Goal: Task Accomplishment & Management: Use online tool/utility

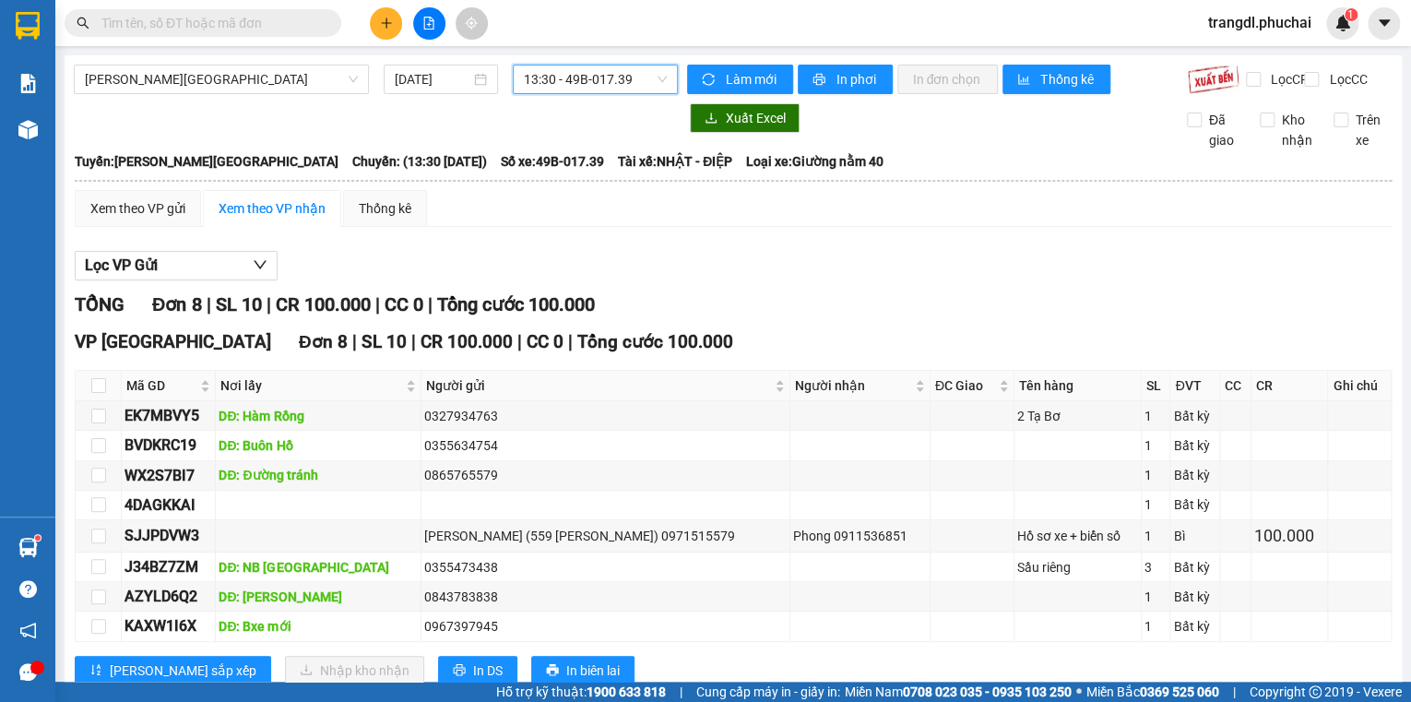
scroll to position [67, 0]
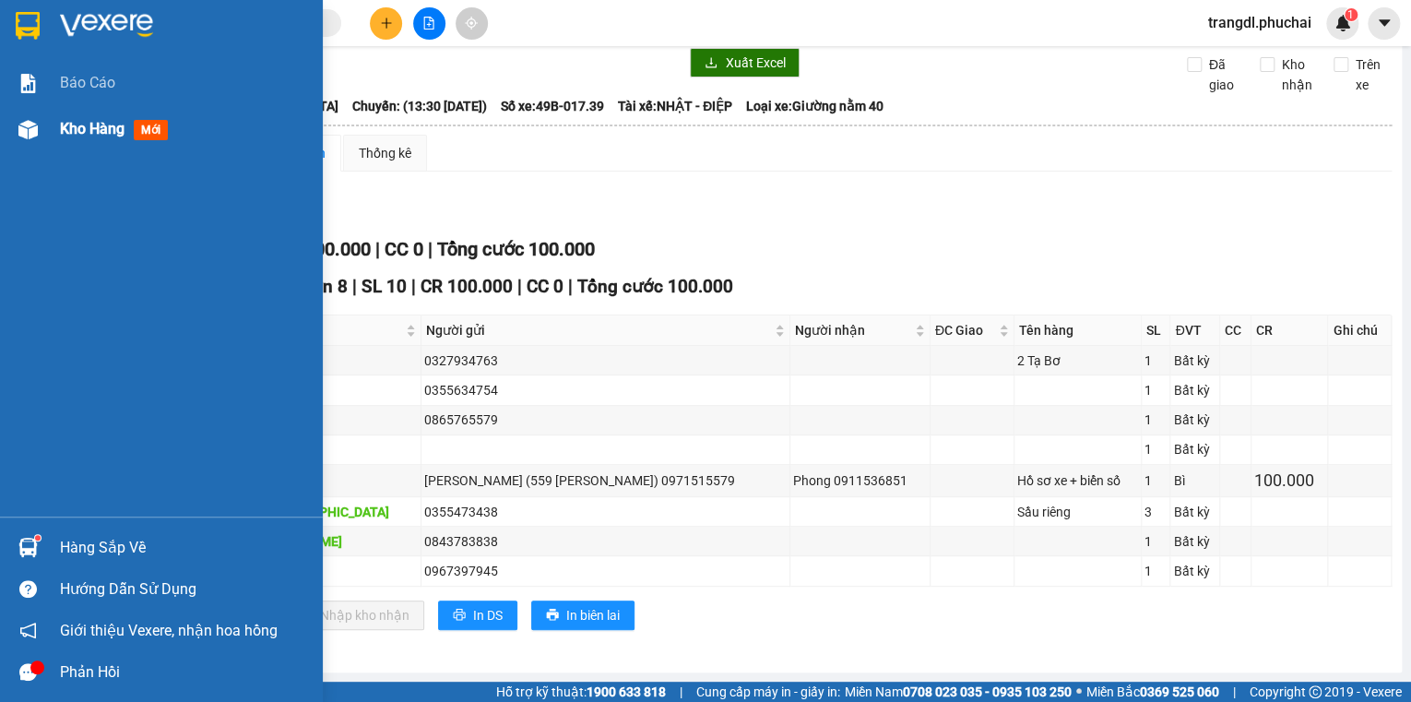
drag, startPoint x: 46, startPoint y: 136, endPoint x: 296, endPoint y: 57, distance: 261.9
click at [46, 135] on div "Kho hàng mới" at bounding box center [161, 129] width 323 height 46
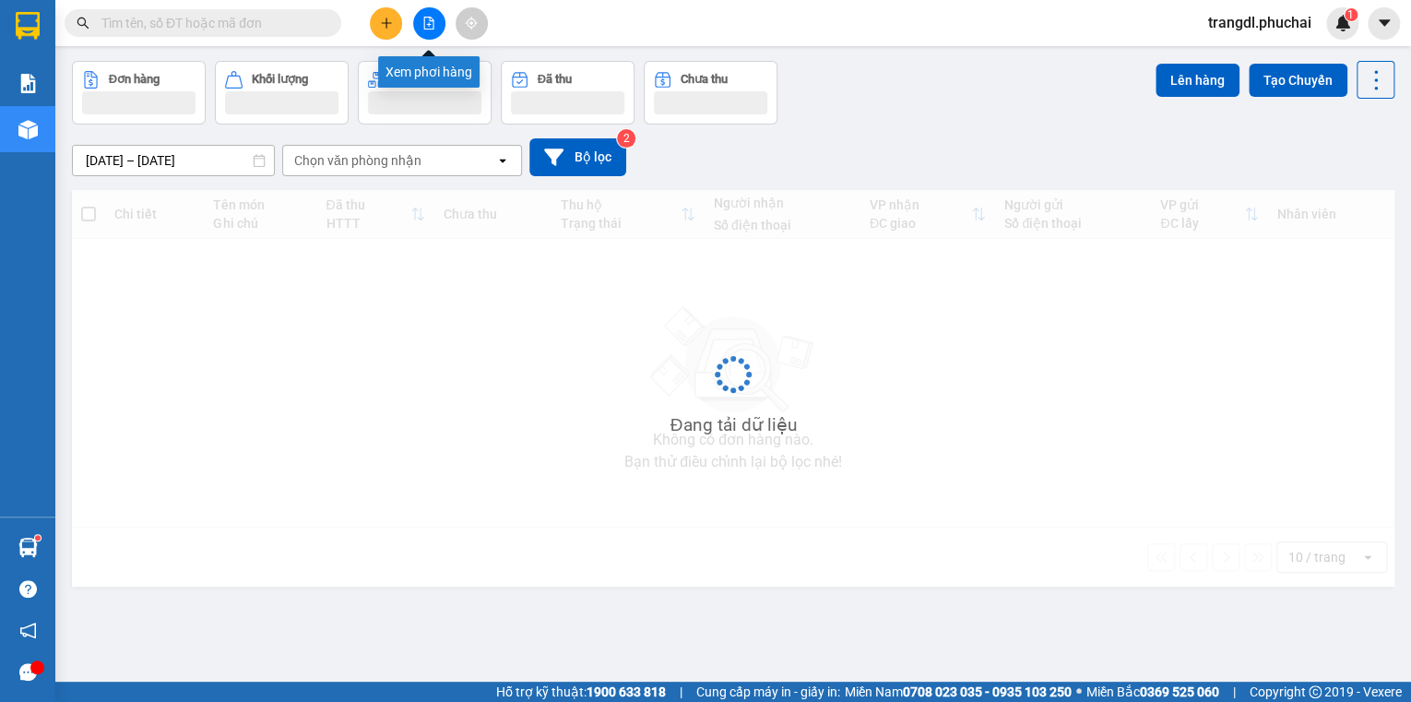
click at [431, 32] on button at bounding box center [429, 23] width 32 height 32
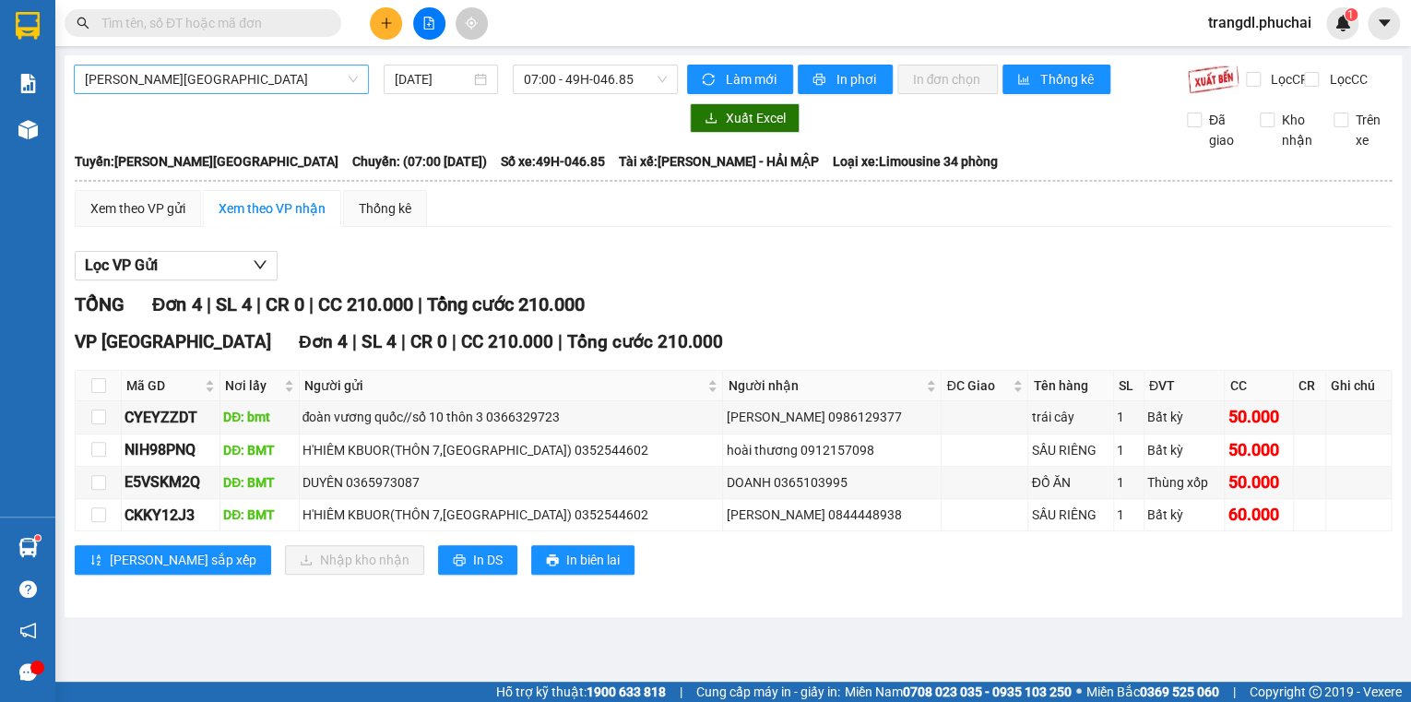
click at [154, 76] on span "[PERSON_NAME][GEOGRAPHIC_DATA]" at bounding box center [221, 79] width 273 height 28
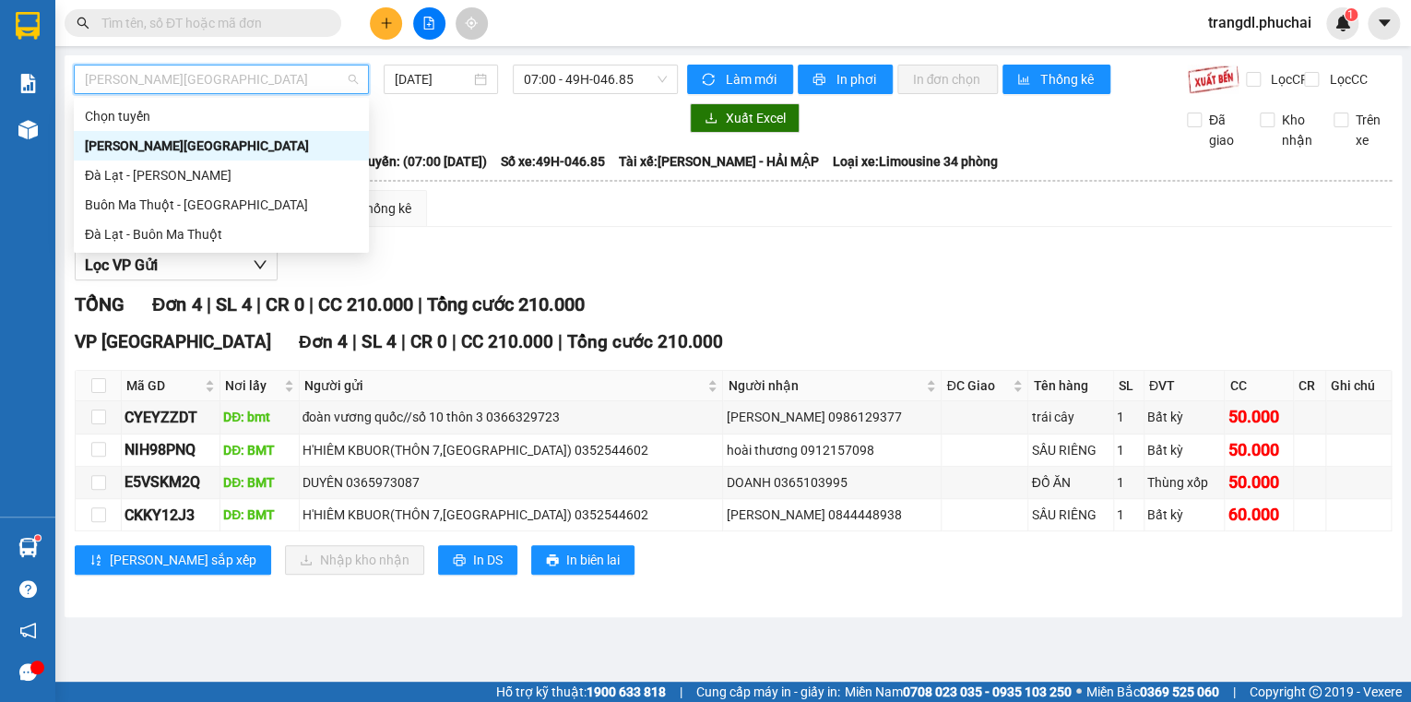
click at [173, 142] on div "[PERSON_NAME][GEOGRAPHIC_DATA]" at bounding box center [221, 146] width 273 height 20
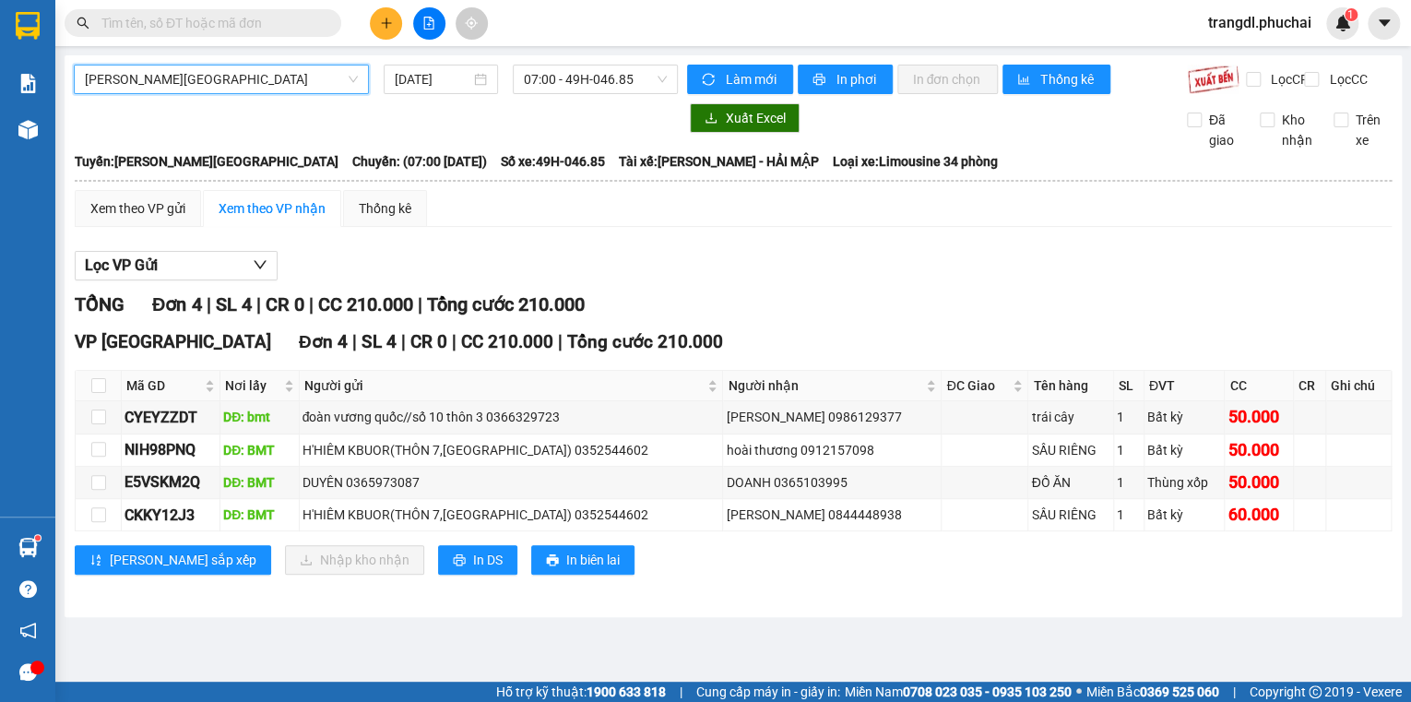
click at [211, 66] on span "[PERSON_NAME][GEOGRAPHIC_DATA]" at bounding box center [221, 79] width 273 height 28
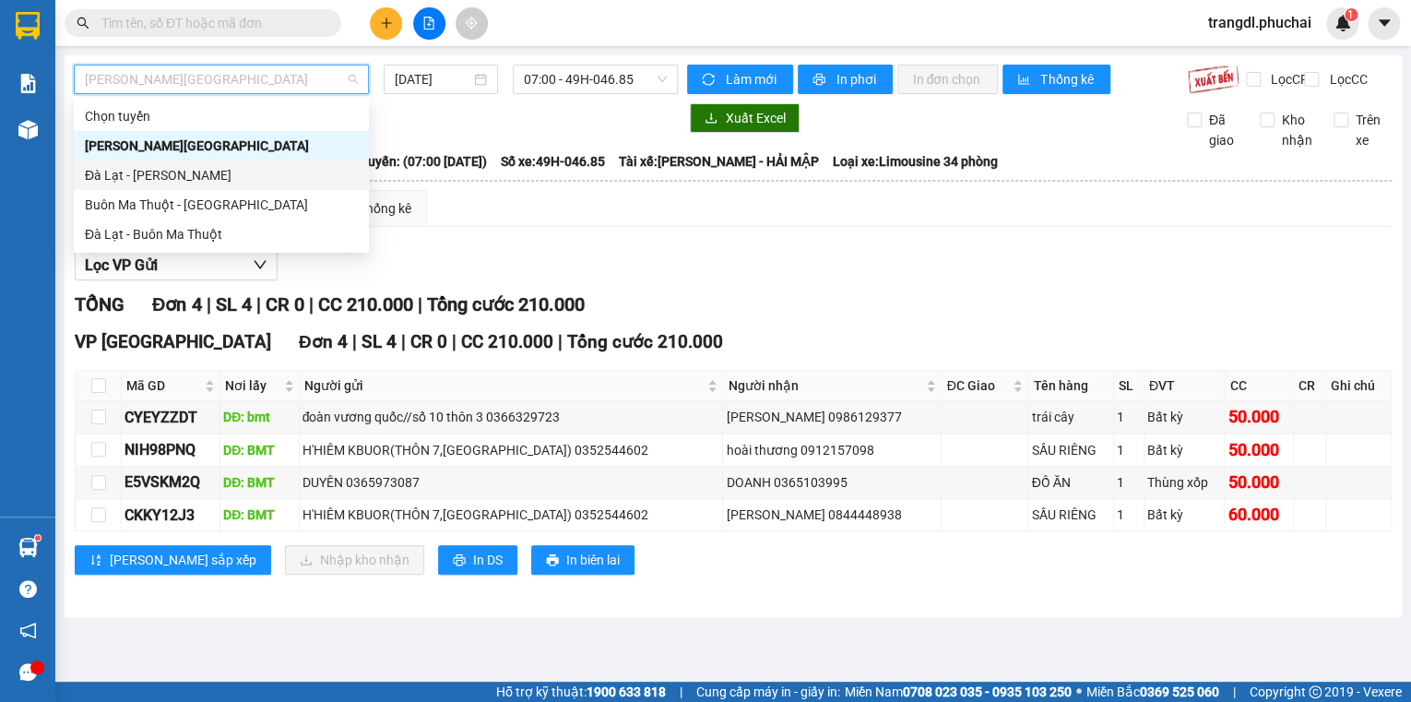
click at [225, 170] on div "Đà Lạt - [PERSON_NAME]" at bounding box center [221, 175] width 273 height 20
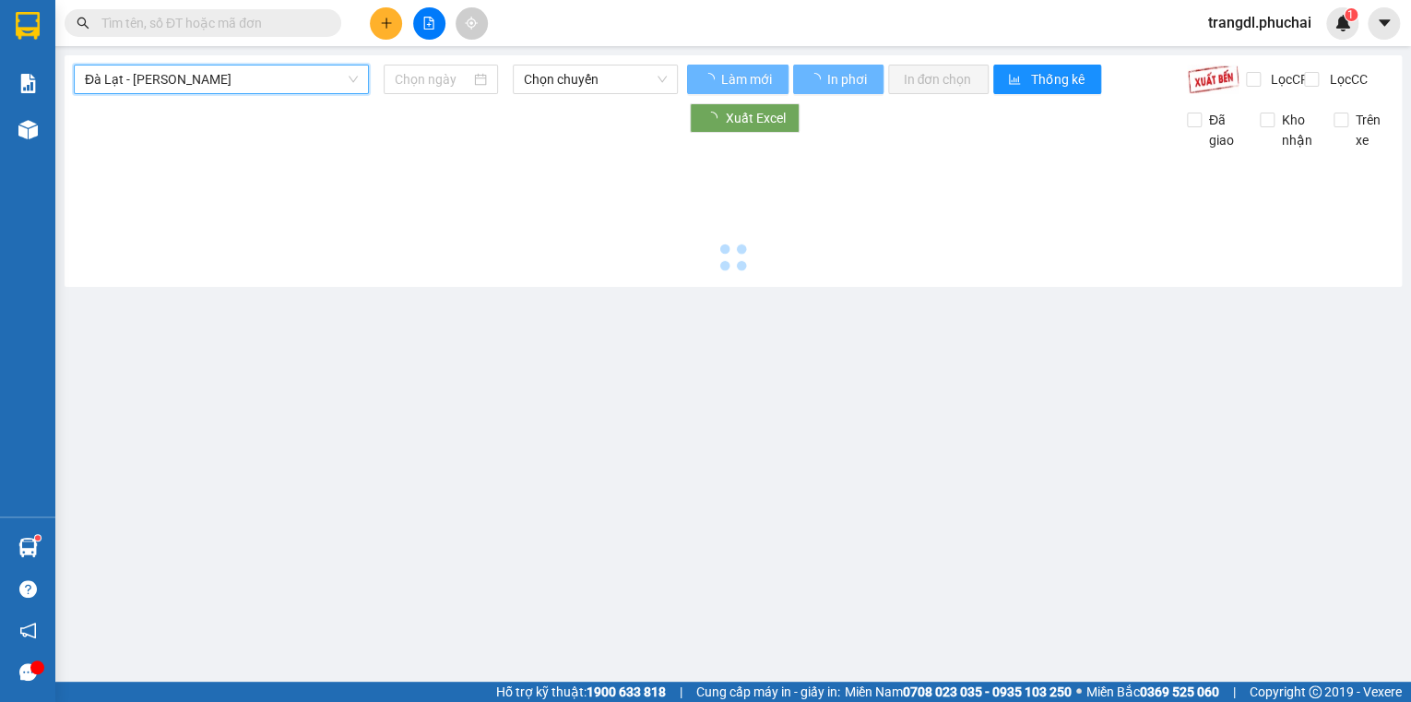
type input "[DATE]"
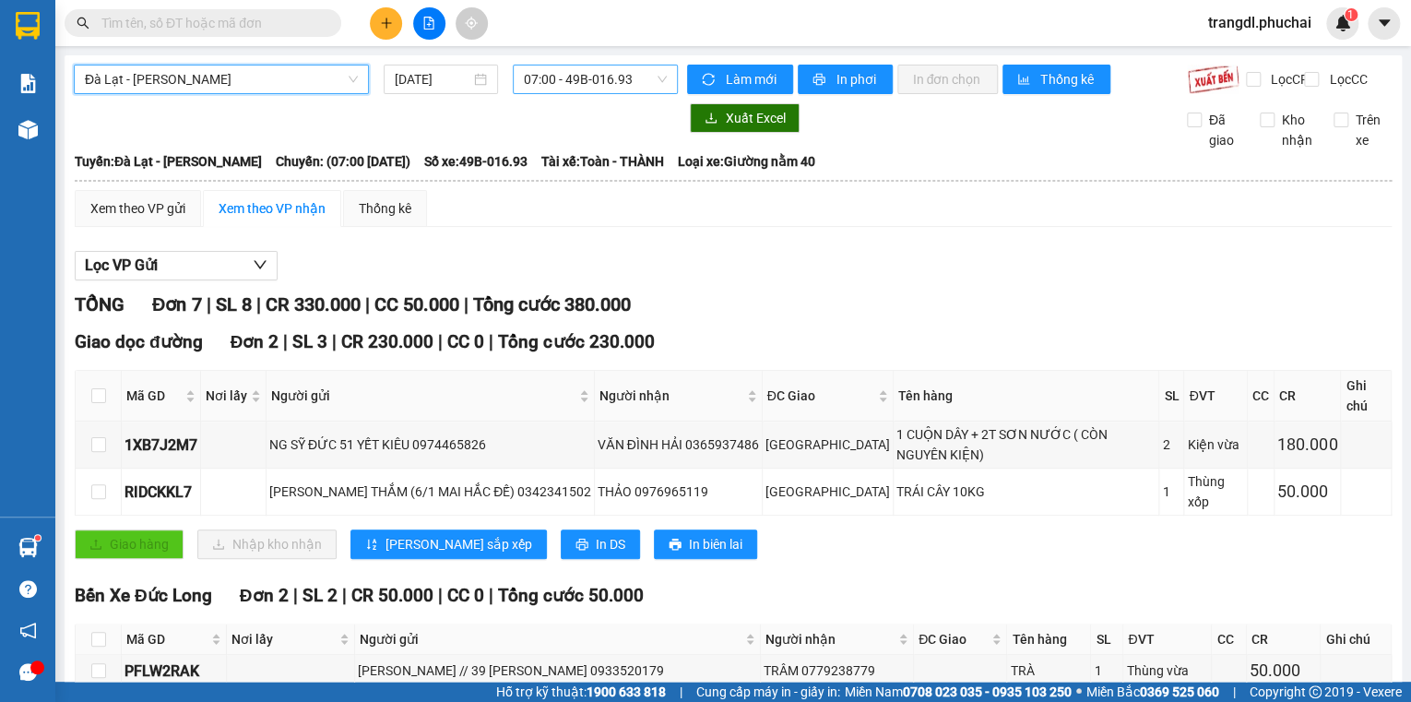
click at [568, 85] on span "07:00 - 49B-016.93" at bounding box center [596, 79] width 144 height 28
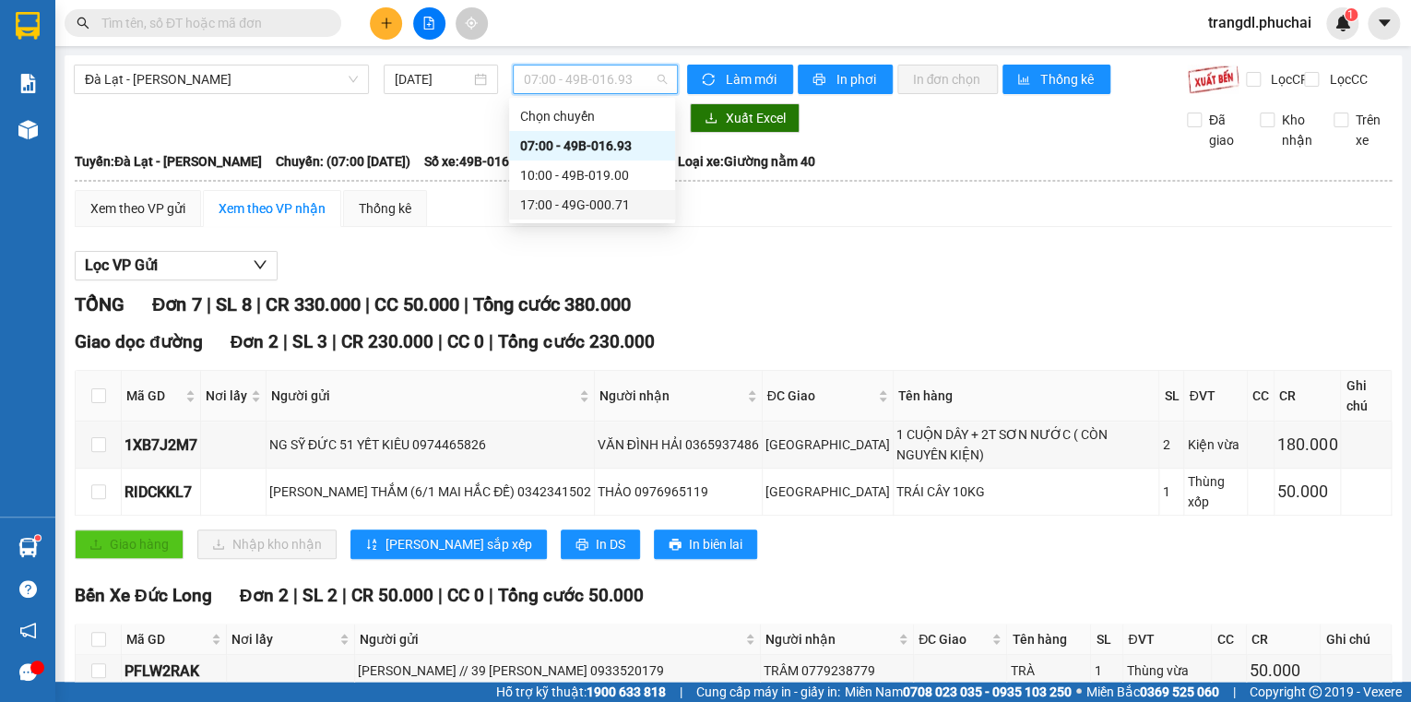
click at [607, 205] on div "17:00 - 49G-000.71" at bounding box center [592, 205] width 144 height 20
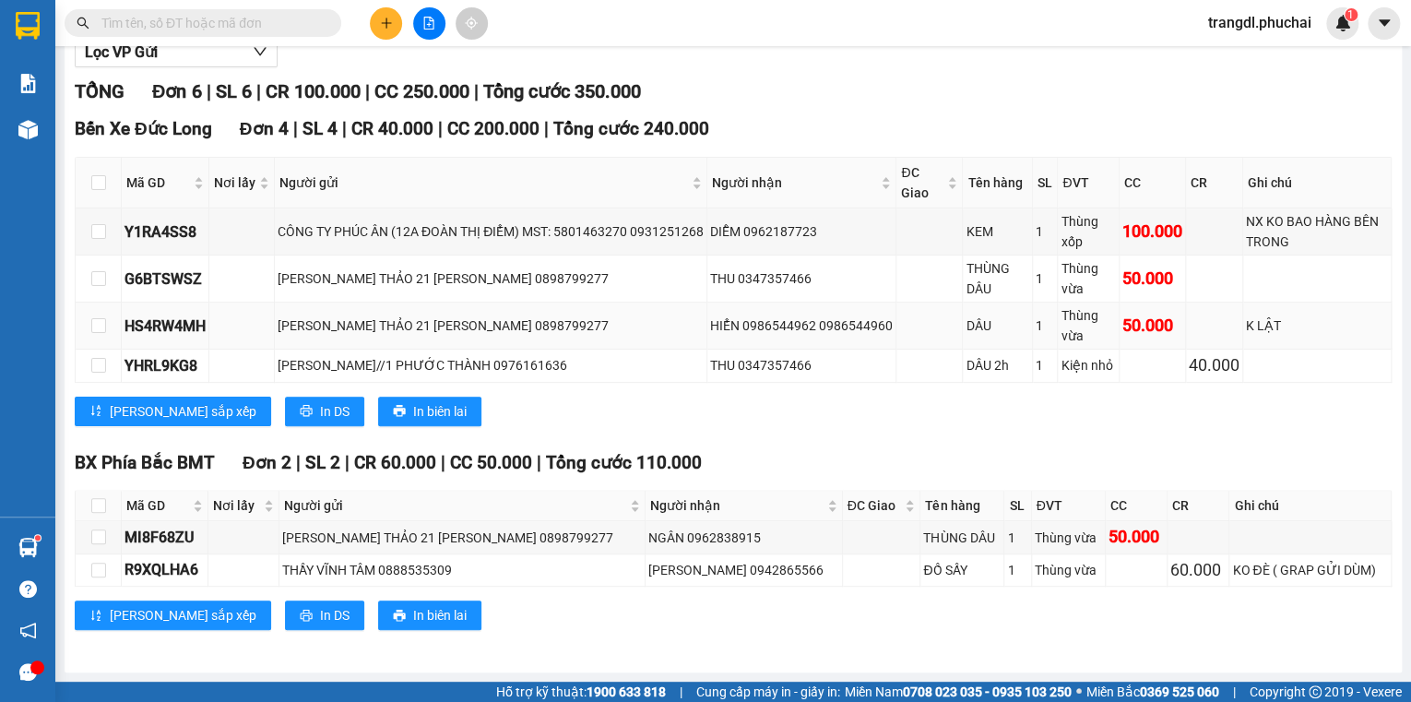
scroll to position [225, 0]
